Goal: Task Accomplishment & Management: Manage account settings

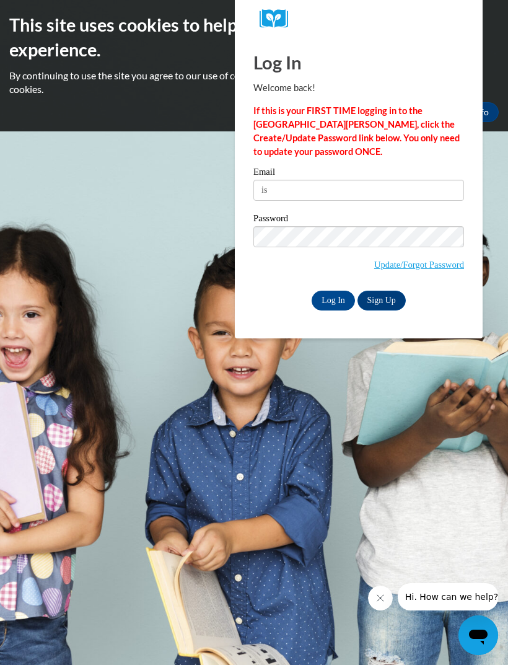
type input "i"
type input "angeleyespink@gmail.com"
click at [335, 300] on input "Log In" at bounding box center [333, 301] width 43 height 20
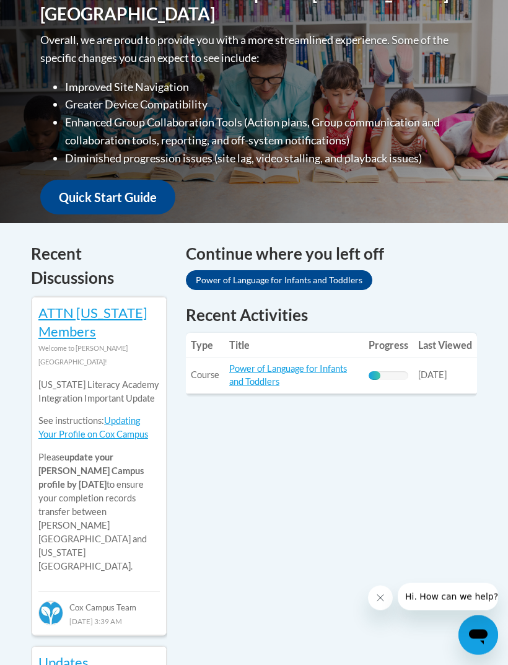
scroll to position [374, 0]
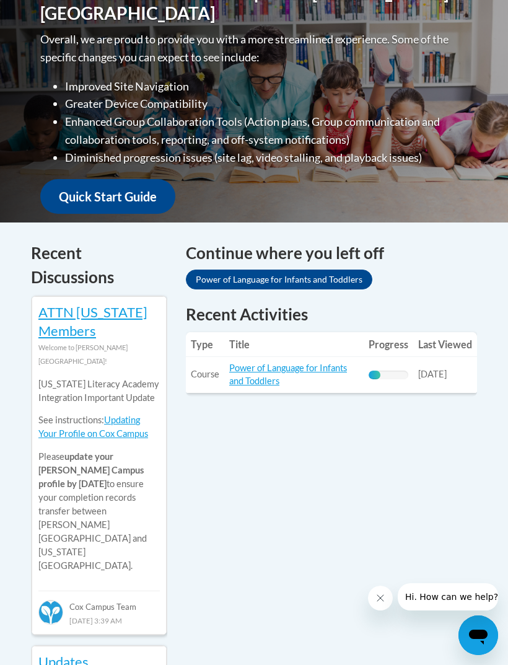
click at [265, 378] on link "Power of Language for Infants and Toddlers" at bounding box center [288, 375] width 118 height 24
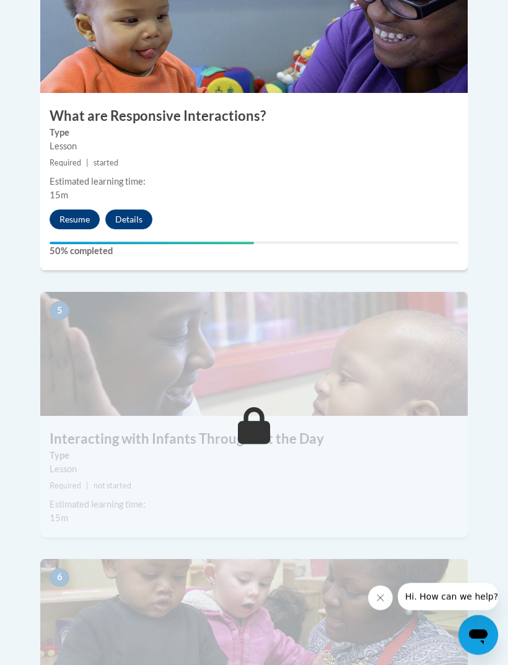
scroll to position [1521, 0]
click at [80, 210] on button "Resume" at bounding box center [75, 220] width 50 height 20
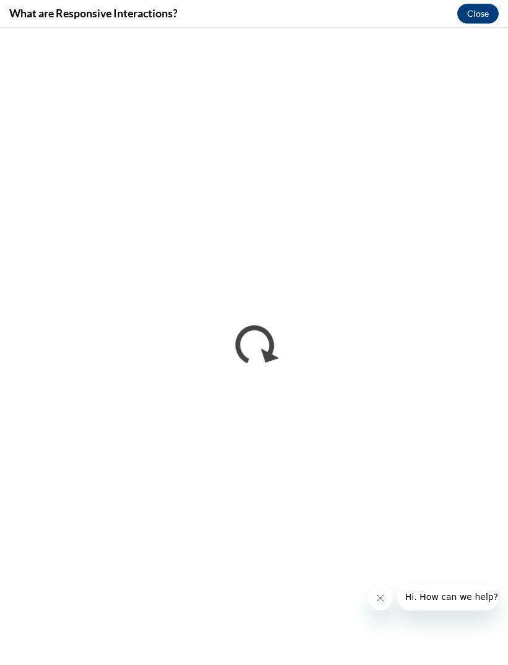
scroll to position [0, 0]
